Goal: Check status: Check status

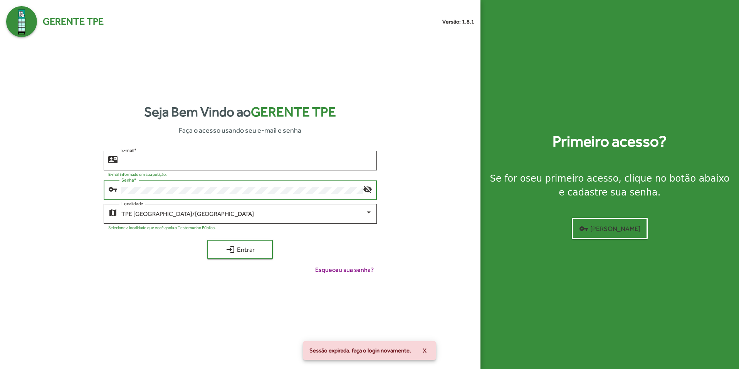
type input "**********"
click at [242, 247] on span "login Entrar" at bounding box center [240, 249] width 52 height 14
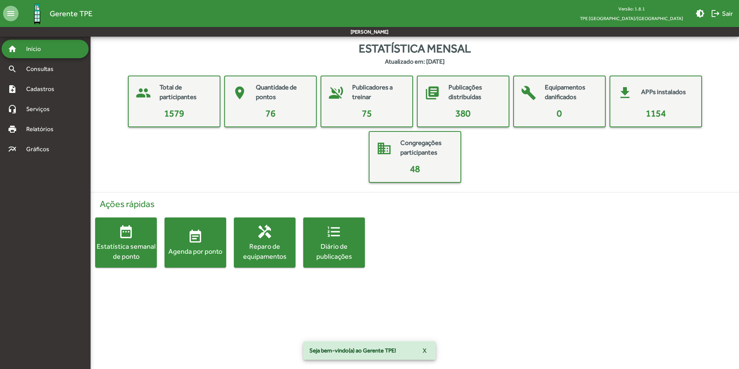
click at [335, 249] on div "Diário de publicações" at bounding box center [334, 250] width 62 height 19
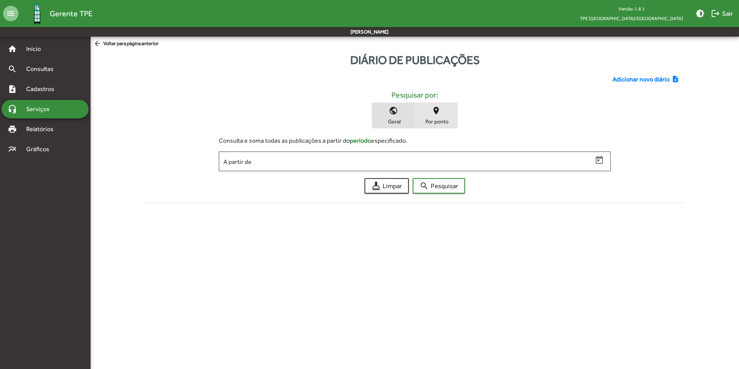
click at [435, 116] on span "place Por ponto" at bounding box center [436, 115] width 42 height 25
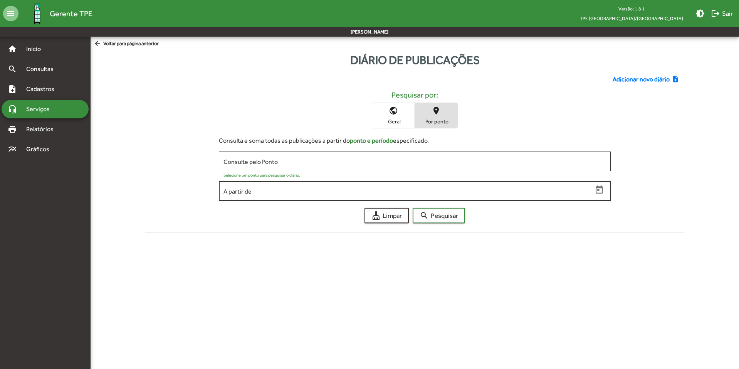
click at [325, 187] on div "A partir de" at bounding box center [407, 190] width 369 height 21
click at [597, 187] on icon "Open calendar" at bounding box center [599, 189] width 7 height 8
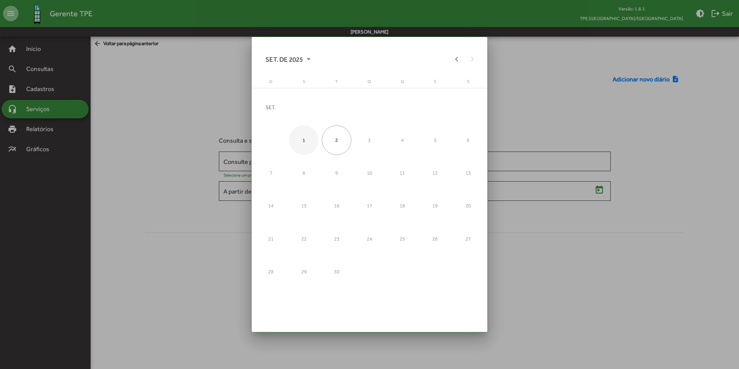
click at [307, 142] on div "1" at bounding box center [304, 140] width 30 height 30
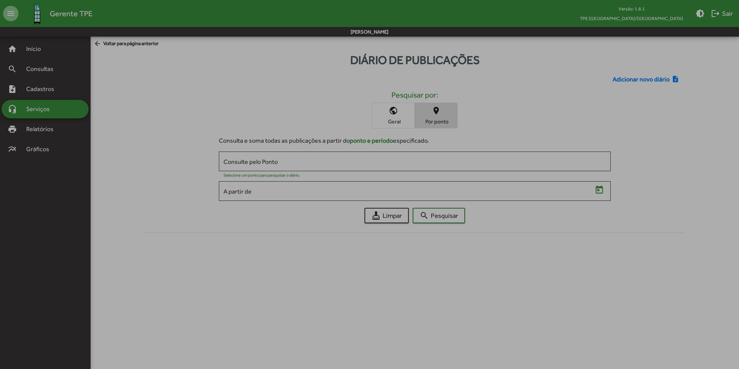
type input "**********"
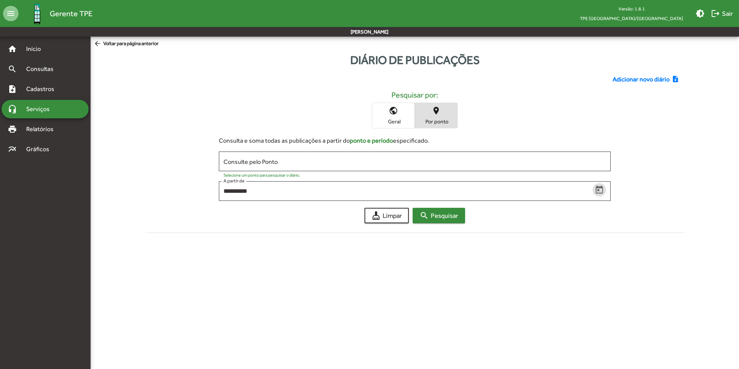
click at [428, 220] on mat-icon "search" at bounding box center [424, 215] width 9 height 9
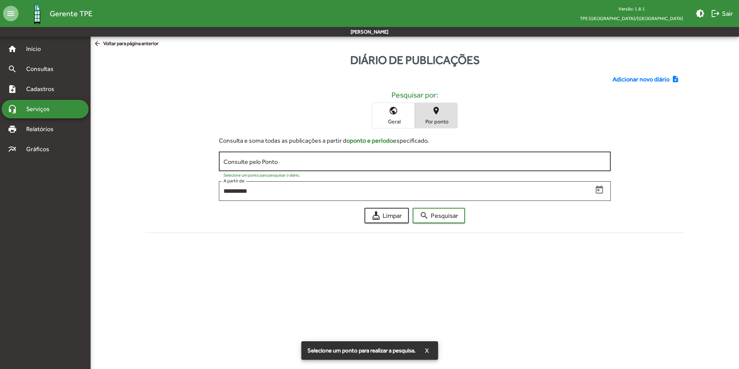
click at [353, 163] on input "Consulte pelo Ponto" at bounding box center [414, 161] width 383 height 7
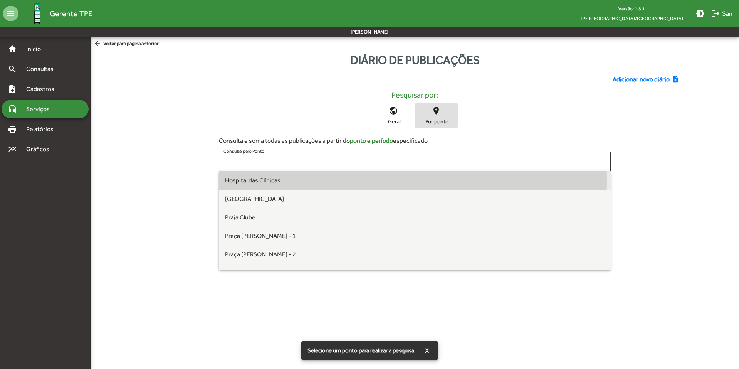
click at [296, 180] on span "Hospital das Clínicas" at bounding box center [415, 180] width 380 height 18
type input "**********"
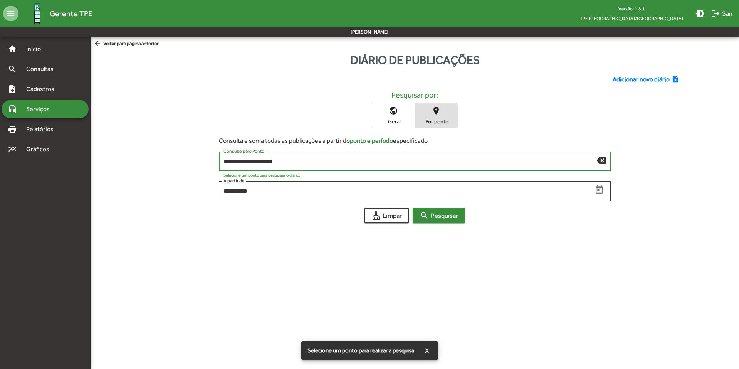
click at [428, 211] on mat-icon "search" at bounding box center [424, 215] width 9 height 9
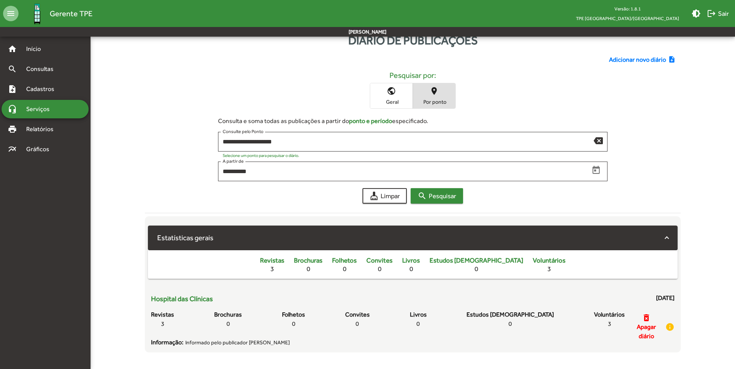
scroll to position [22, 0]
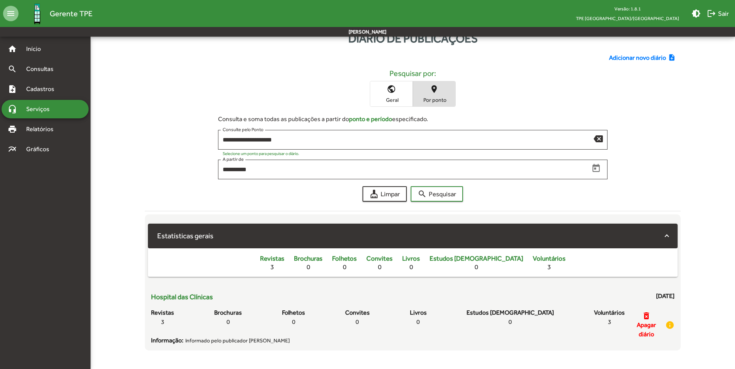
click at [668, 239] on span at bounding box center [666, 236] width 3 height 9
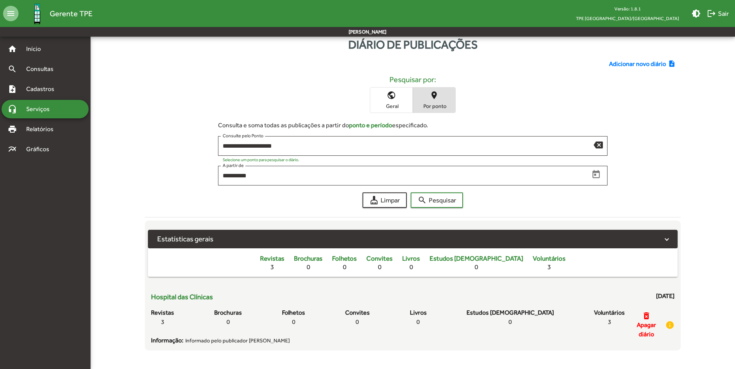
scroll to position [0, 0]
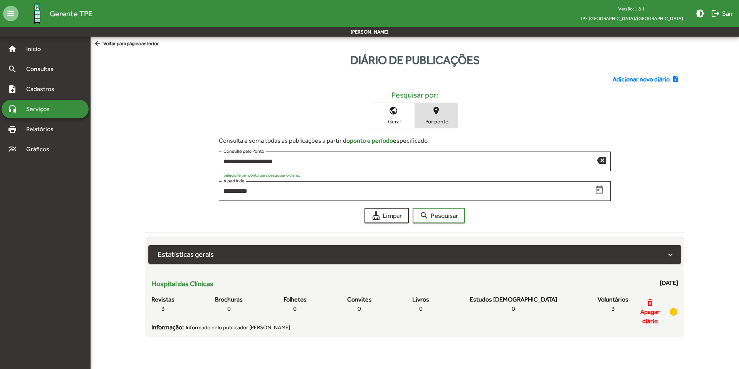
click at [674, 256] on mat-expansion-panel-header "Estatísticas gerais" at bounding box center [414, 254] width 533 height 18
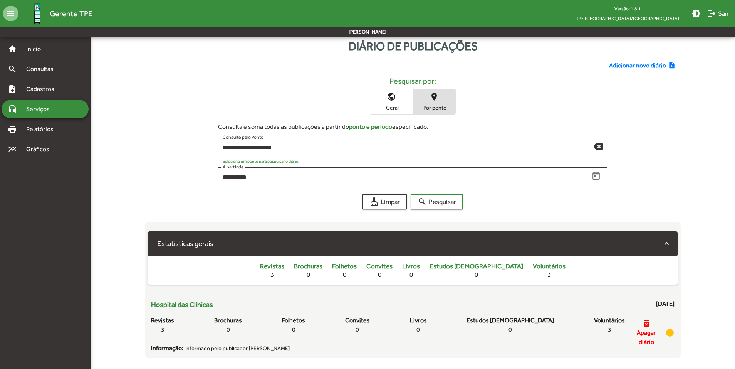
scroll to position [22, 0]
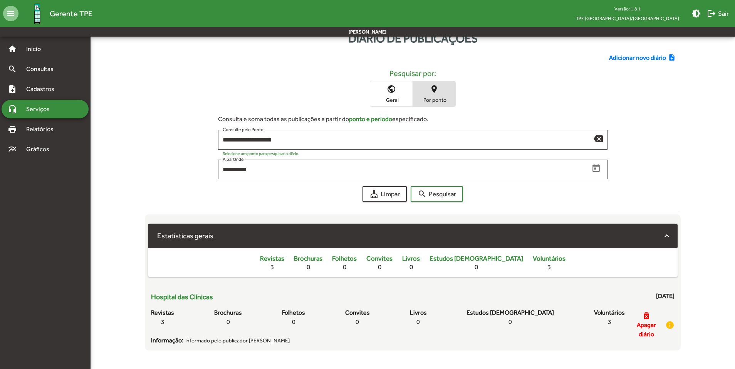
click at [669, 241] on mat-expansion-panel-header "Estatísticas gerais" at bounding box center [412, 235] width 529 height 25
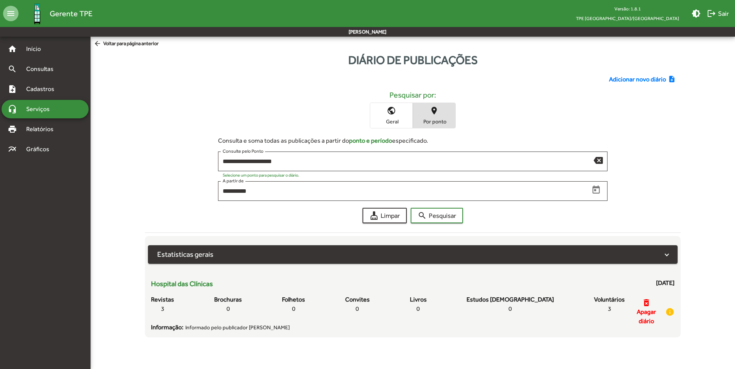
scroll to position [0, 0]
click at [598, 191] on icon "Open calendar" at bounding box center [599, 189] width 7 height 8
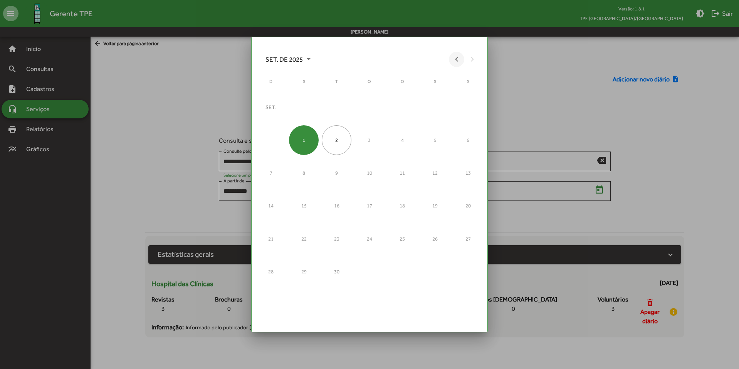
click at [456, 62] on button "Previous month" at bounding box center [456, 59] width 15 height 15
drag, startPoint x: 440, startPoint y: 103, endPoint x: 440, endPoint y: 110, distance: 6.6
click at [440, 103] on div "1" at bounding box center [435, 107] width 30 height 30
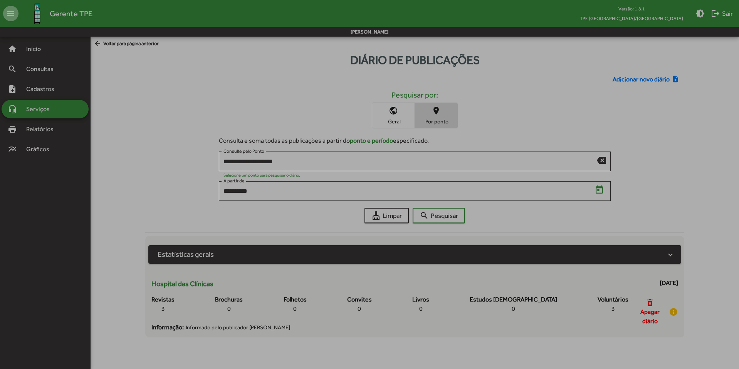
type input "**********"
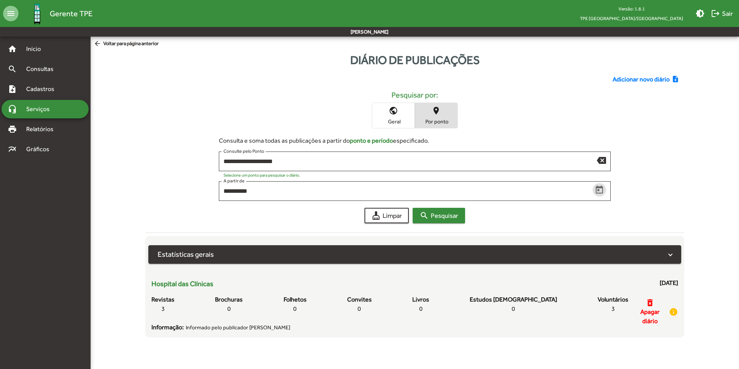
click at [444, 213] on span "search Pesquisar" at bounding box center [439, 215] width 39 height 14
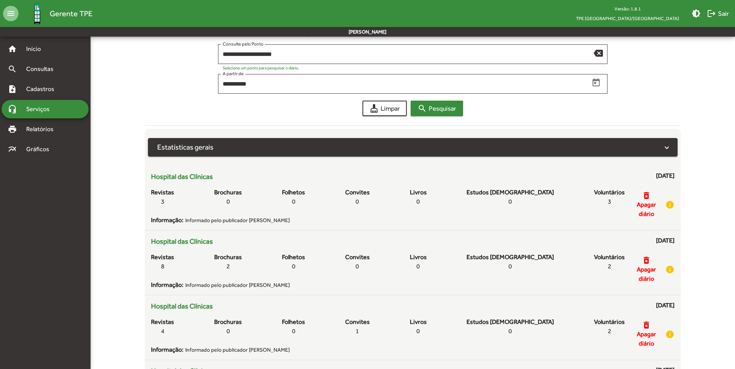
scroll to position [154, 0]
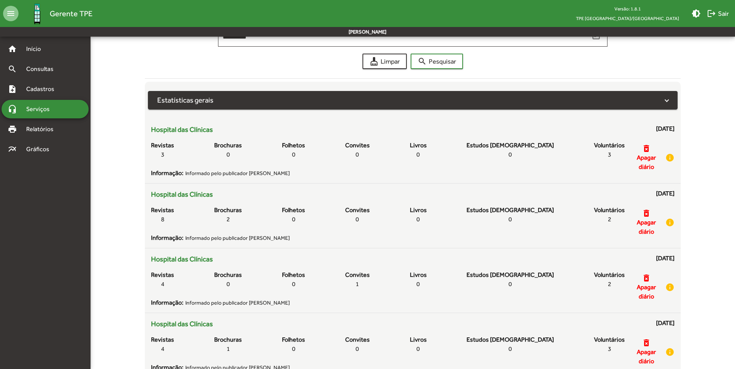
click at [668, 102] on span at bounding box center [666, 100] width 3 height 9
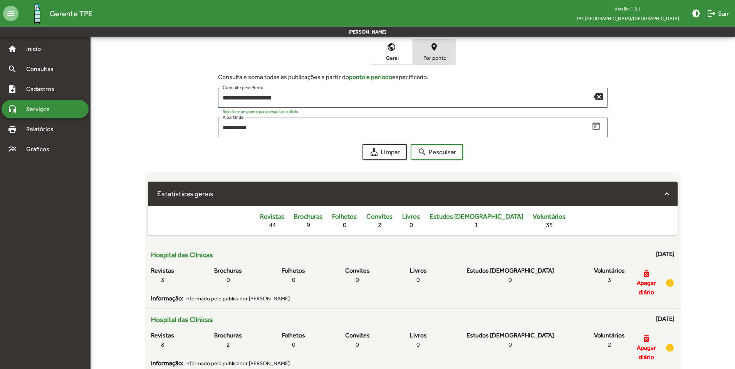
scroll to position [77, 0]
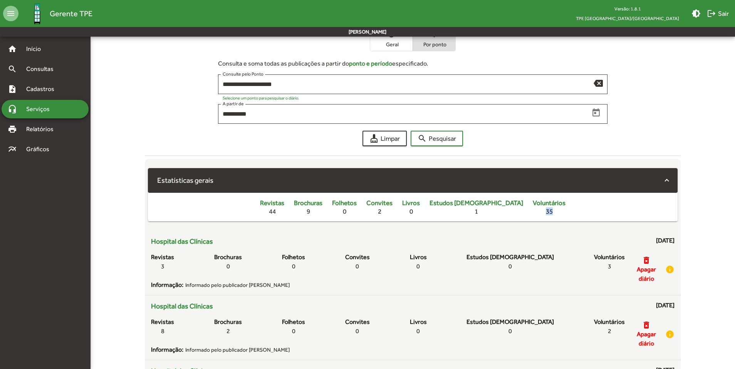
drag, startPoint x: 532, startPoint y: 212, endPoint x: 518, endPoint y: 213, distance: 14.3
click at [533, 213] on div "Voluntários 35" at bounding box center [549, 207] width 33 height 16
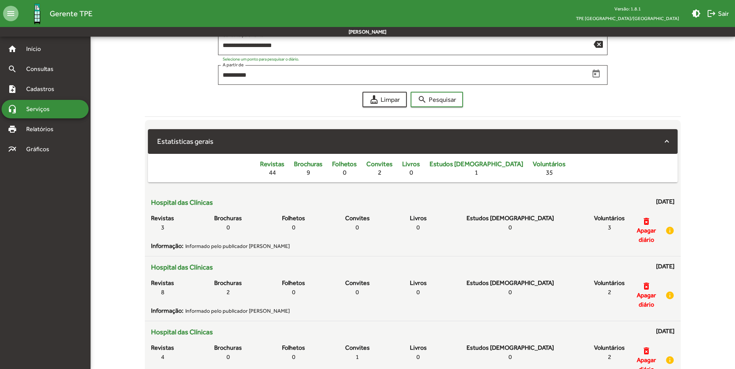
scroll to position [154, 0]
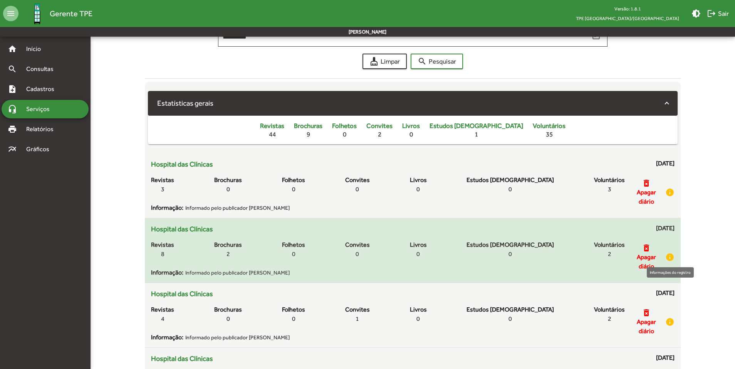
click at [669, 257] on mat-icon "info" at bounding box center [669, 256] width 9 height 9
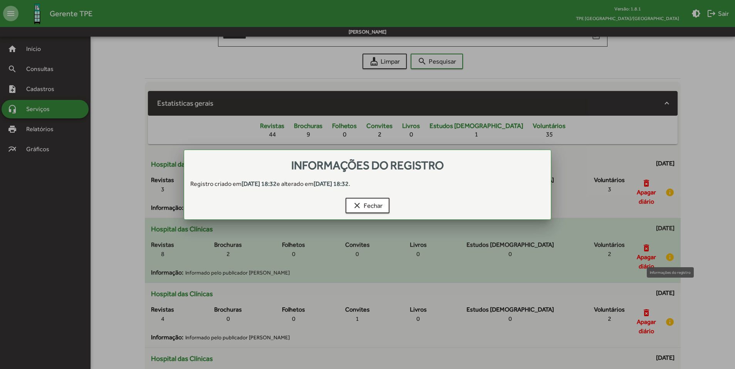
scroll to position [0, 0]
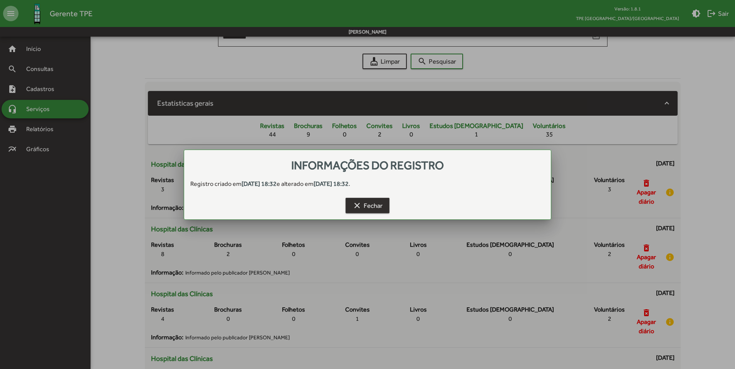
click at [378, 206] on span "clear Fechar" at bounding box center [368, 205] width 30 height 14
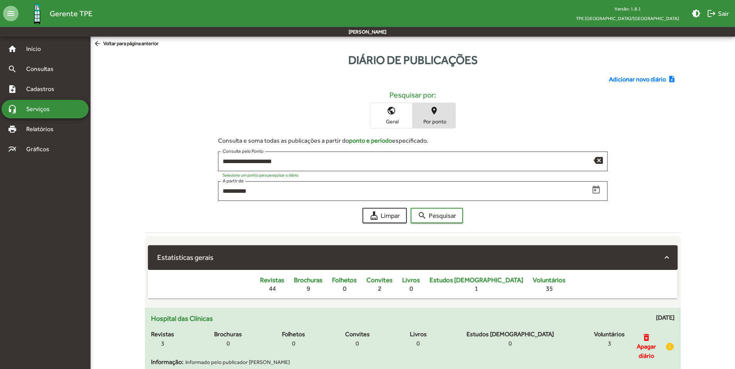
scroll to position [154, 0]
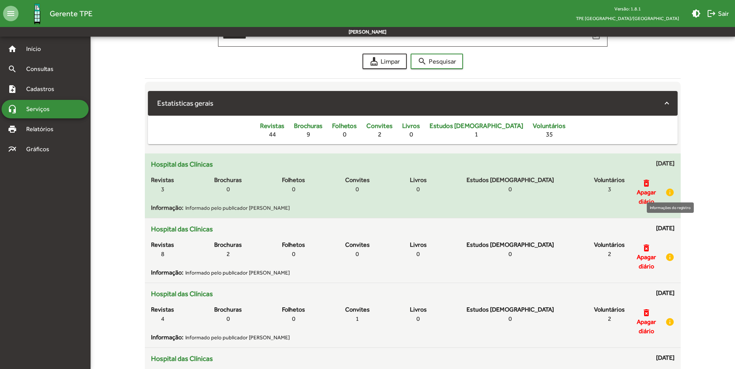
click at [669, 193] on mat-icon "info" at bounding box center [669, 192] width 9 height 9
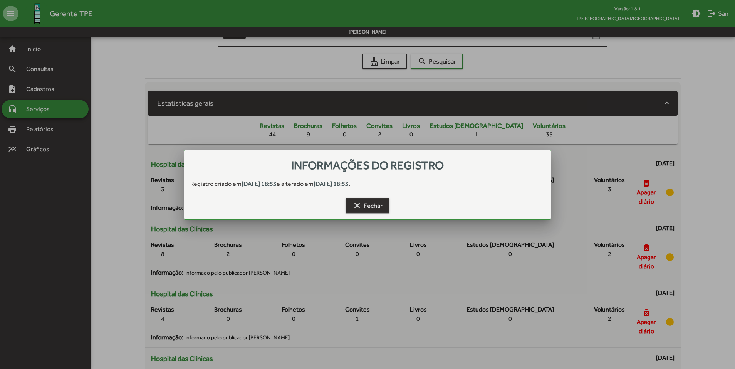
click at [362, 206] on span "clear Fechar" at bounding box center [368, 205] width 30 height 14
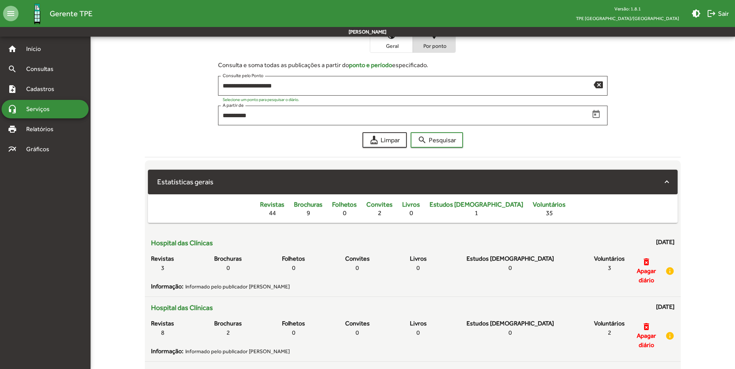
scroll to position [77, 0]
